Goal: Task Accomplishment & Management: Use online tool/utility

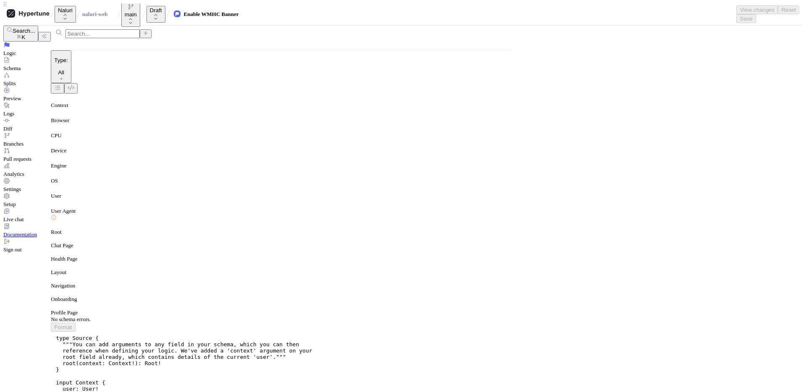
scroll to position [267, 0]
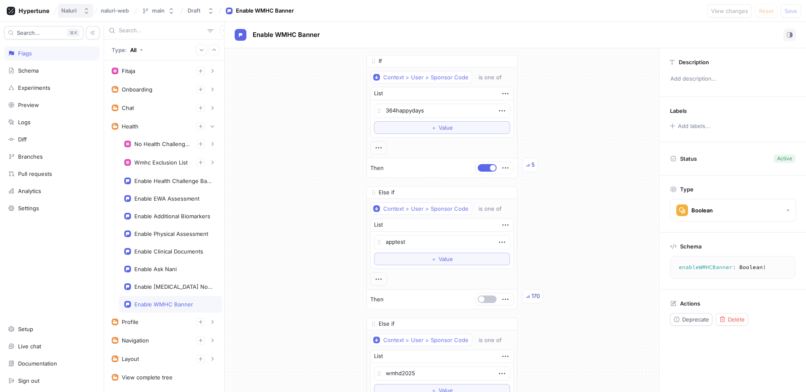
click at [89, 11] on icon "button" at bounding box center [86, 11] width 7 height 7
click at [127, 16] on div "naluri-web" at bounding box center [115, 10] width 33 height 13
click at [128, 9] on span "naluri-web" at bounding box center [115, 11] width 28 height 6
click at [34, 7] on icon at bounding box center [28, 11] width 43 height 8
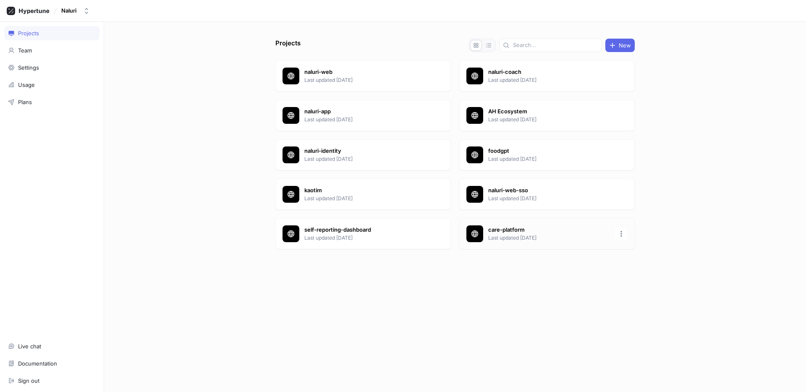
click at [517, 228] on p "care-platform" at bounding box center [549, 230] width 122 height 8
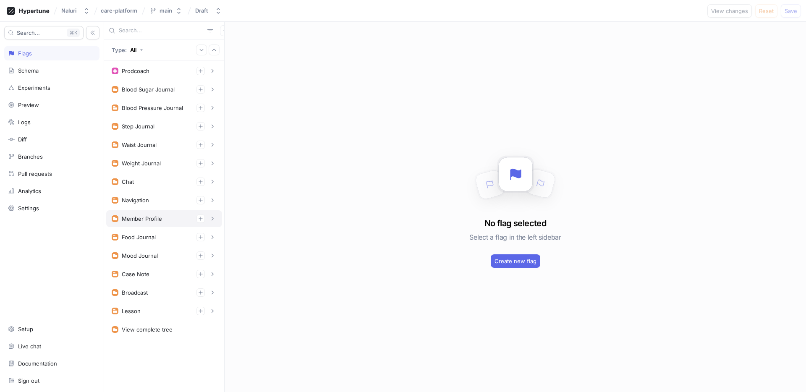
click at [166, 212] on div "Member Profile" at bounding box center [164, 218] width 116 height 17
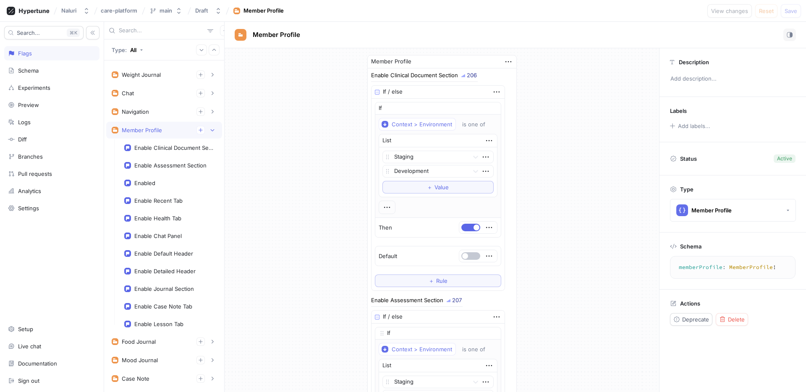
scroll to position [89, 0]
click at [147, 112] on div "Navigation" at bounding box center [135, 111] width 27 height 7
type textarea "x"
type textarea "navigation: Navigation!"
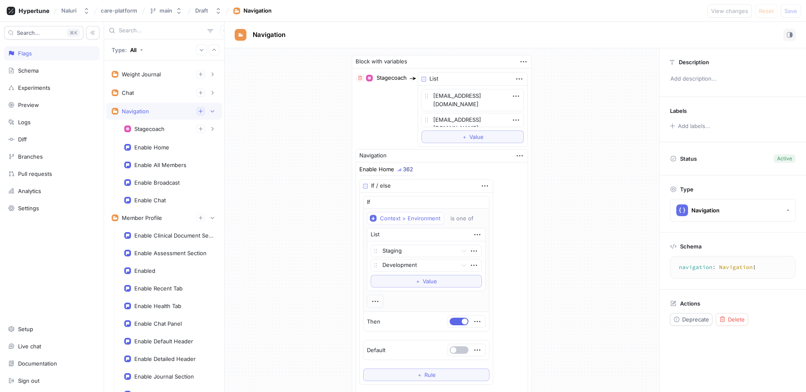
click at [198, 110] on icon "button" at bounding box center [200, 111] width 5 height 5
click at [163, 112] on div "Navigation" at bounding box center [164, 111] width 105 height 8
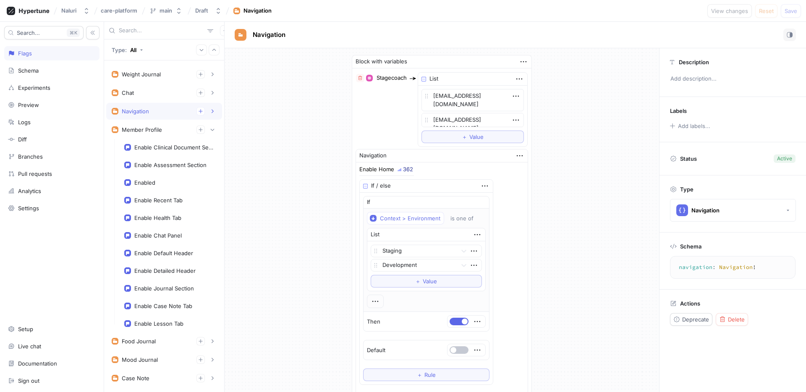
click at [153, 107] on div "Navigation" at bounding box center [164, 111] width 105 height 8
type textarea "x"
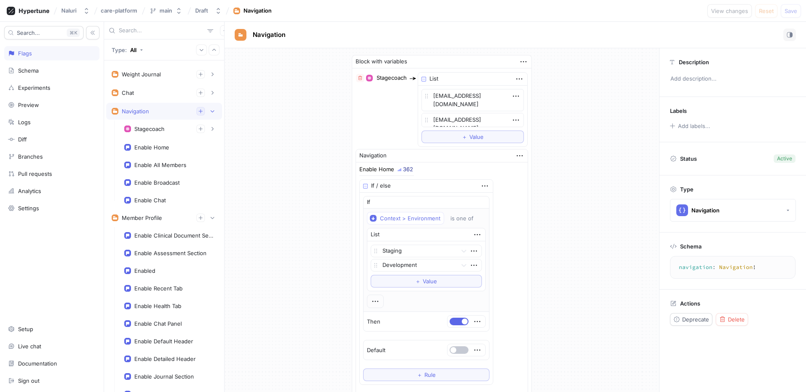
click at [196, 108] on button "button" at bounding box center [200, 111] width 8 height 8
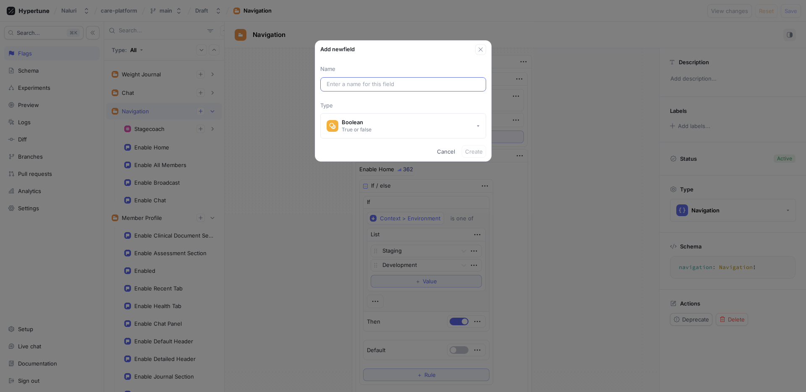
click at [372, 82] on input "text" at bounding box center [403, 84] width 153 height 8
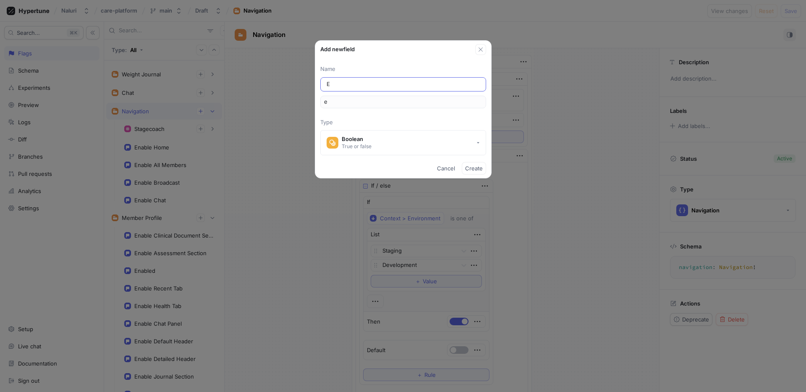
type input "En"
type input "en"
type input "Ena"
type input "ena"
type input "Enab"
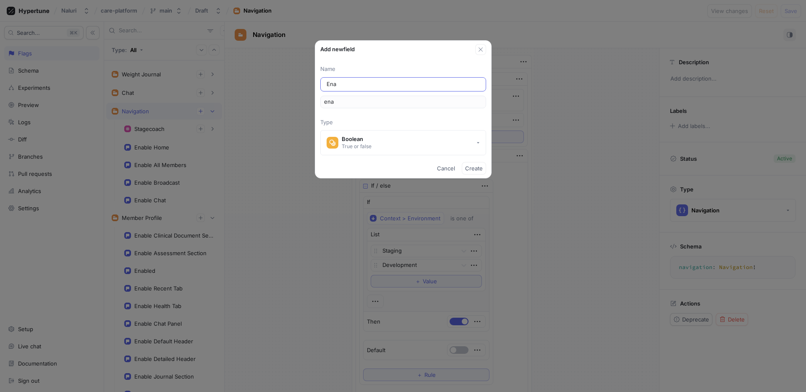
type input "enab"
type input "Enabl"
type input "enabl"
type input "Enable"
type input "enable"
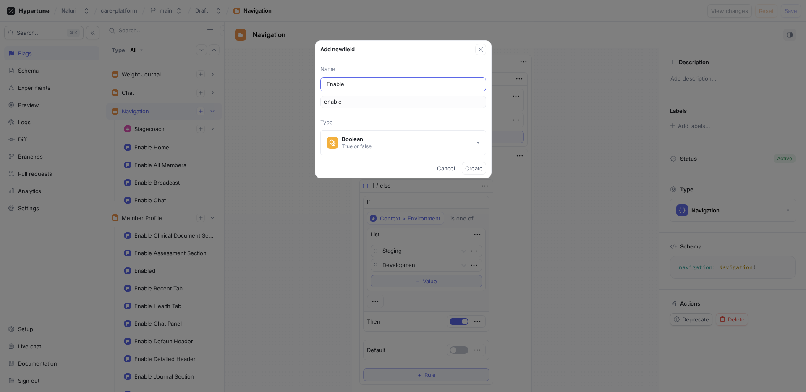
type input "Enable F"
type input "enableF"
type input "Enable FI"
type input "enableFI"
type input "Enable FIl"
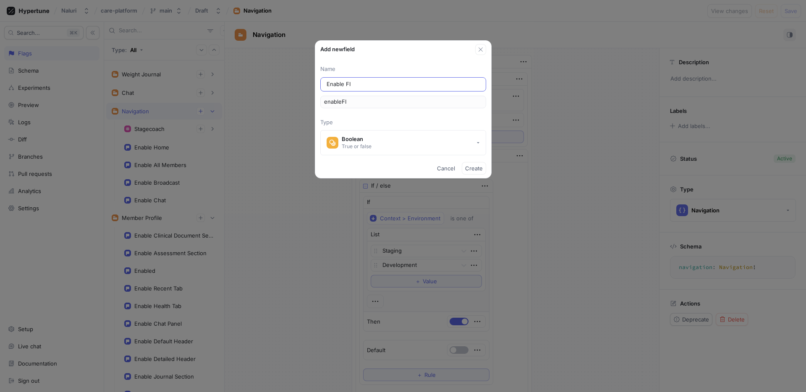
type input "enableFIl"
type input "Enable FIlt"
type input "enableFIlt"
type input "Enable FIlte"
type input "enableFIlte"
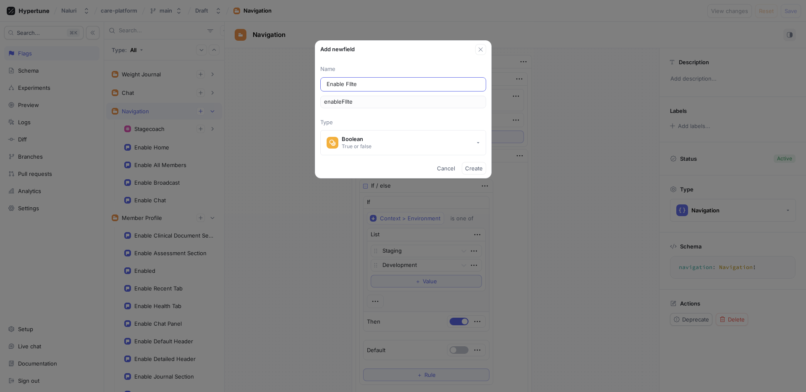
type input "Enable FIlter"
type input "enableFIlter"
type input "Enable FIlte"
type input "enableFIlte"
type input "Enable FIlt"
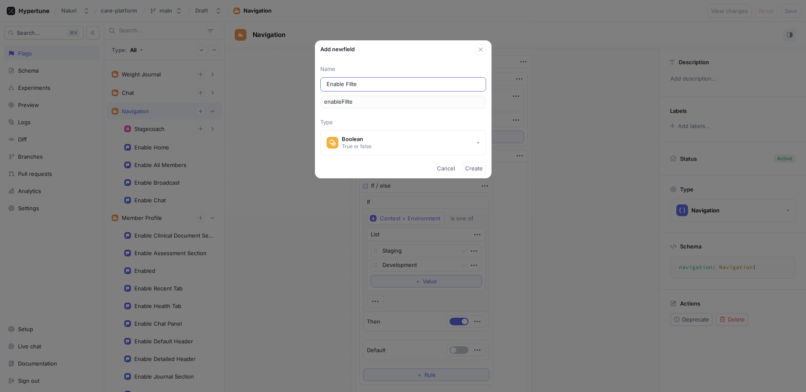
type input "enableFIlt"
type input "Enable FIl"
type input "enableFIl"
type input "Enable FI"
type input "enableFI"
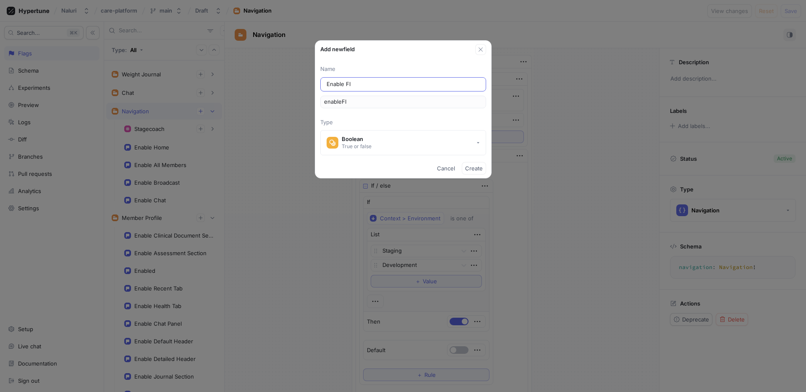
type textarea "x"
type input "Enable F"
type input "enableF"
type input "Enable Fi"
type input "enableFi"
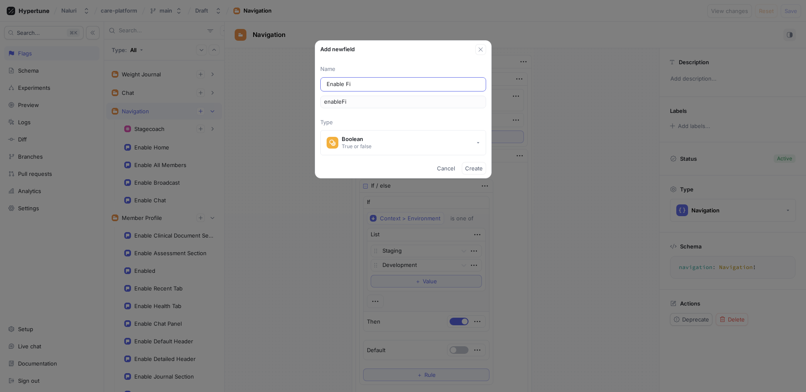
type input "Enable Fil"
type input "enableFil"
type input "Enable Filt"
type input "enableFilt"
type input "Enable Filte"
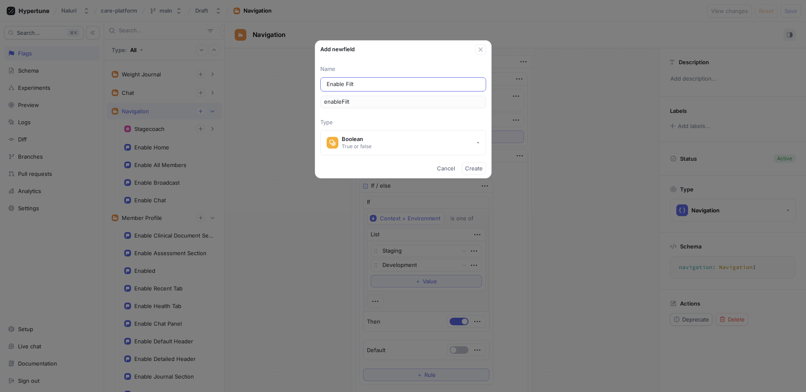
type input "enableFilte"
type input "Enable Filter"
type input "enableFilter"
type input "Enable Filter P"
type input "enableFilterP"
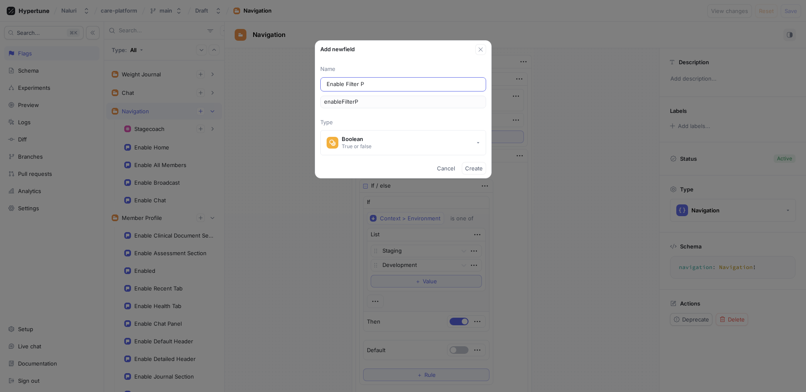
type input "Enable Filter Pr"
type input "enableFilterPr"
type input "Enable Filter Pre"
type input "enableFilterPre"
type input "Enable Filter Pres"
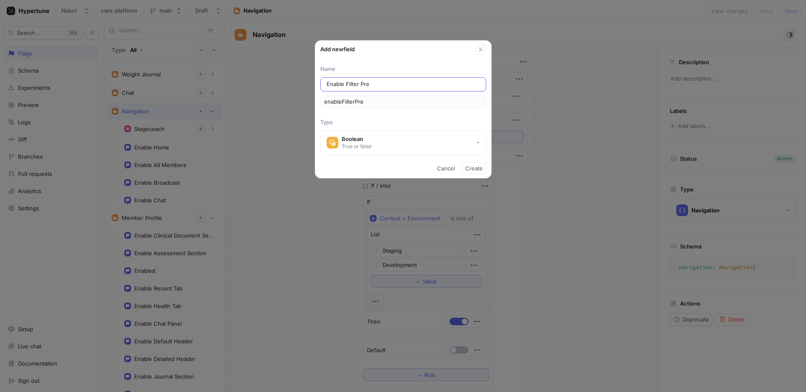
type input "enableFilterPres"
type input "Enable Filter Prese"
type input "enableFilterPrese"
type input "Enable Filter Preset"
type input "enableFilterPreset"
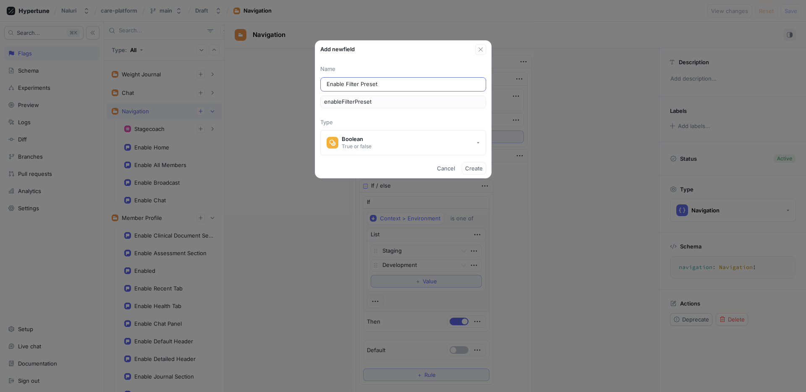
type input "Enable Filter Presets"
type input "enableFilterPresets"
type input "Enable Filter Presets"
click at [472, 166] on span "Create" at bounding box center [474, 168] width 18 height 5
type textarea "x"
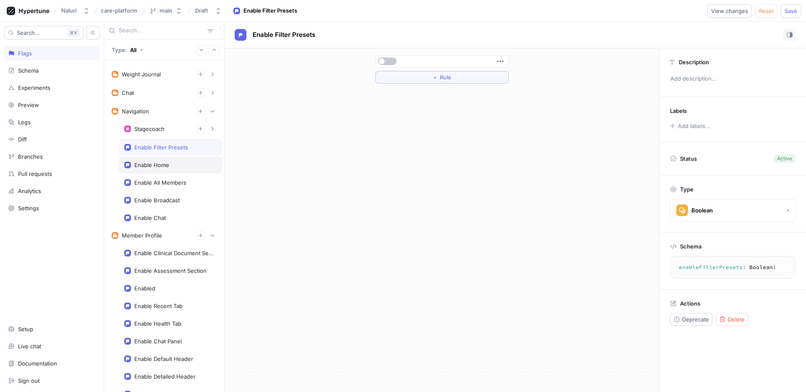
click at [166, 158] on div "Enable Home" at bounding box center [170, 165] width 103 height 17
type textarea "enableHome: Boolean!"
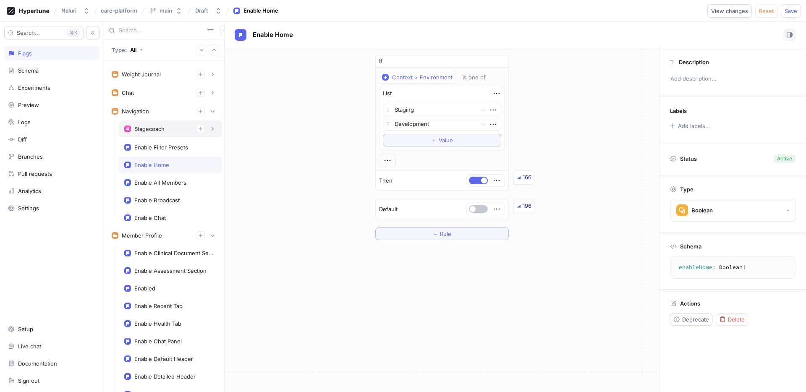
click at [166, 132] on div "Stagecoach" at bounding box center [170, 129] width 92 height 8
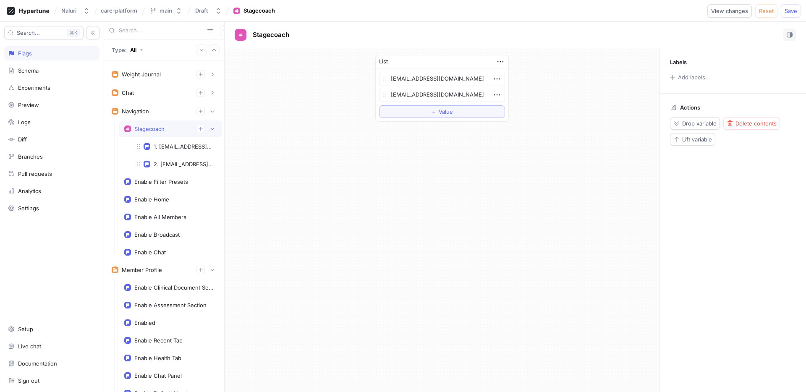
click at [166, 132] on div "Stagecoach" at bounding box center [170, 129] width 92 height 8
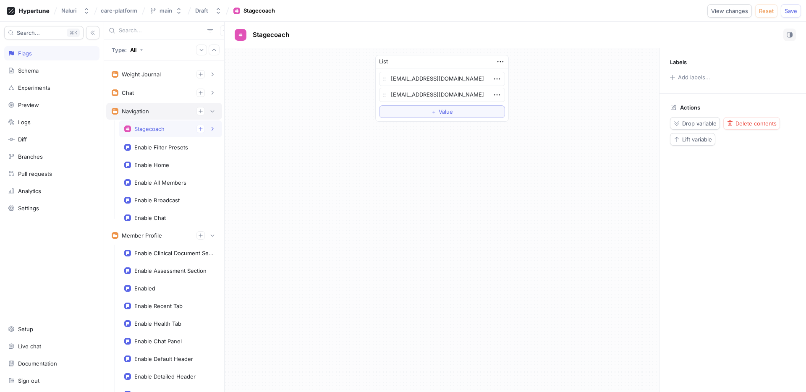
click at [161, 112] on div "Navigation" at bounding box center [164, 111] width 105 height 8
type textarea "x"
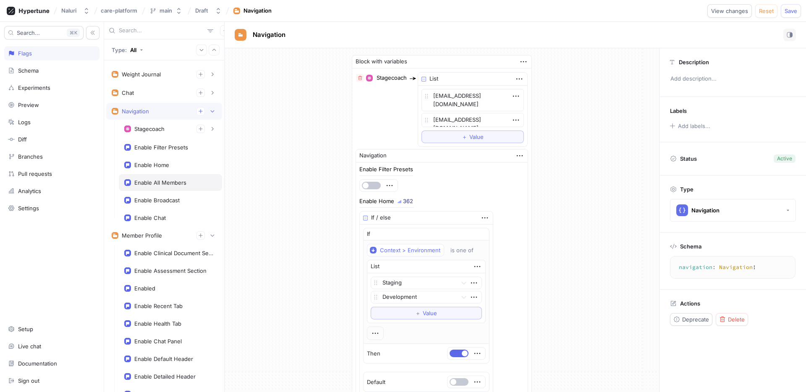
click at [172, 174] on div "Enable All Members" at bounding box center [170, 182] width 103 height 17
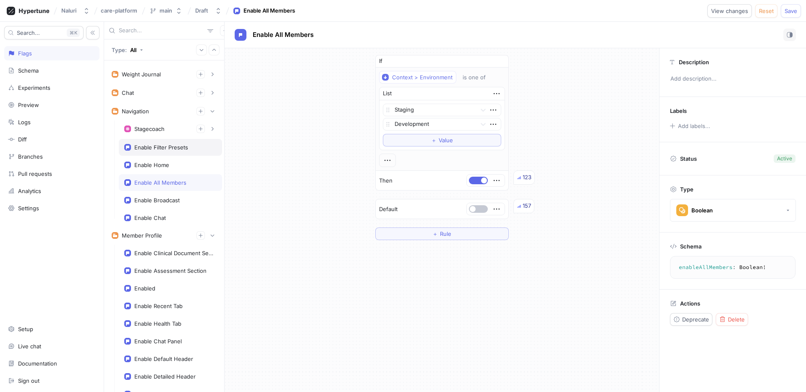
click at [174, 148] on div "Enable Filter Presets" at bounding box center [161, 147] width 54 height 7
type textarea "enableFilterPresets: Boolean!"
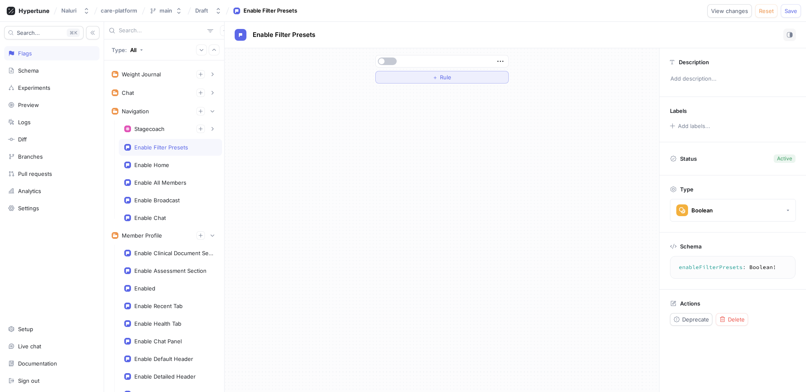
click at [441, 76] on span "Rule" at bounding box center [445, 77] width 11 height 5
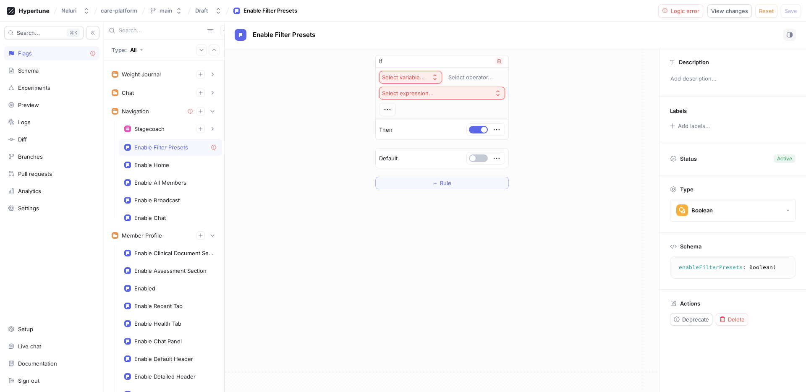
click at [417, 72] on button "Select variable..." at bounding box center [410, 77] width 63 height 13
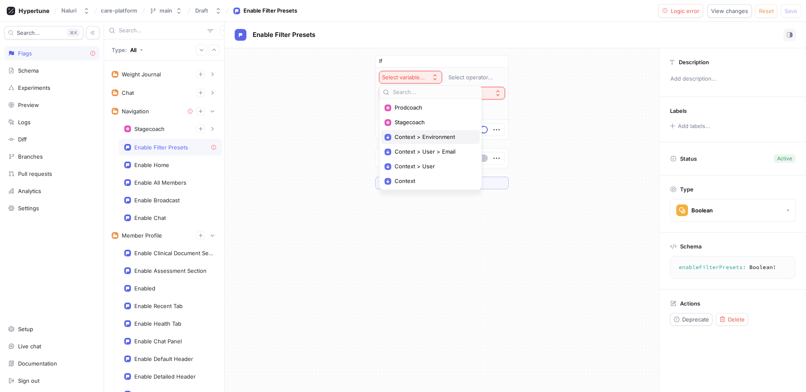
click at [442, 139] on span "Context > Environment" at bounding box center [434, 136] width 78 height 7
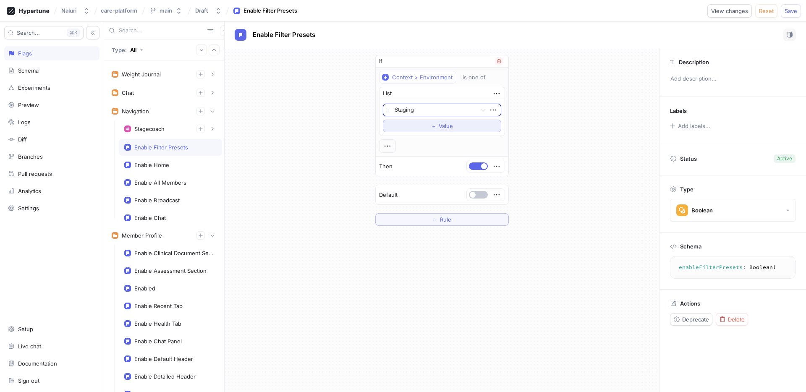
click at [439, 125] on span "Value" at bounding box center [446, 125] width 14 height 5
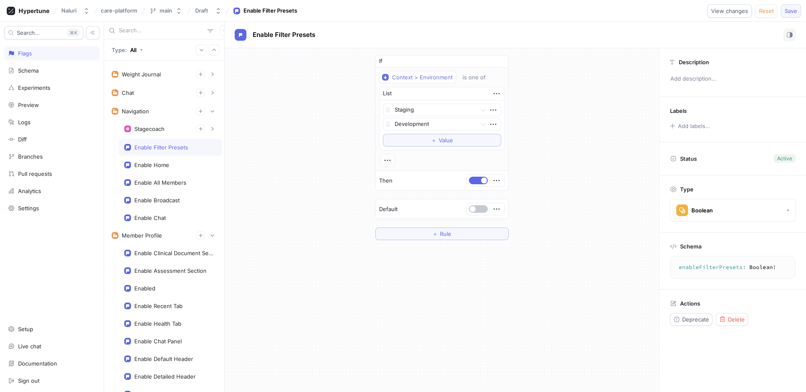
click at [793, 13] on span "Save" at bounding box center [791, 10] width 13 height 5
click at [482, 183] on button "button" at bounding box center [478, 181] width 19 height 8
click at [782, 13] on button "Save" at bounding box center [791, 10] width 20 height 13
